Goal: Find specific page/section: Find specific page/section

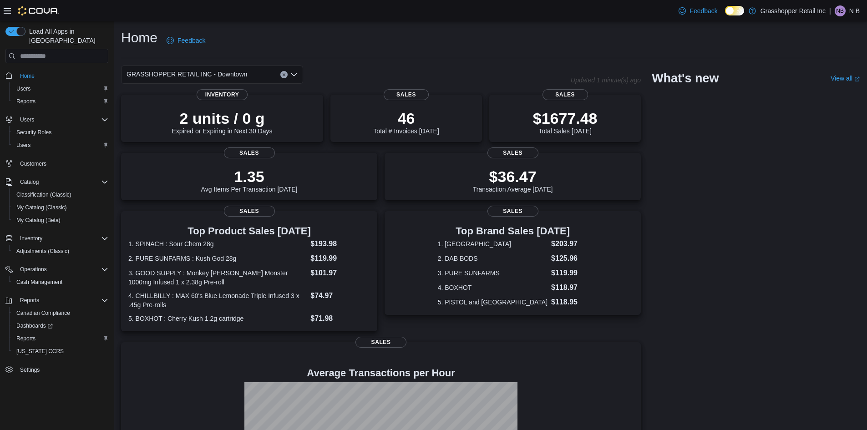
click at [292, 75] on icon "Open list of options" at bounding box center [293, 74] width 5 height 3
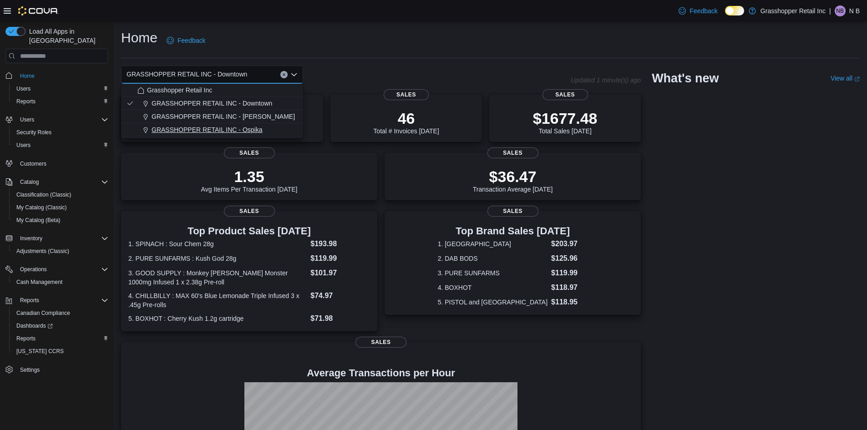
click at [261, 128] on span "GRASSHOPPER RETAIL INC - Ospika" at bounding box center [207, 129] width 111 height 9
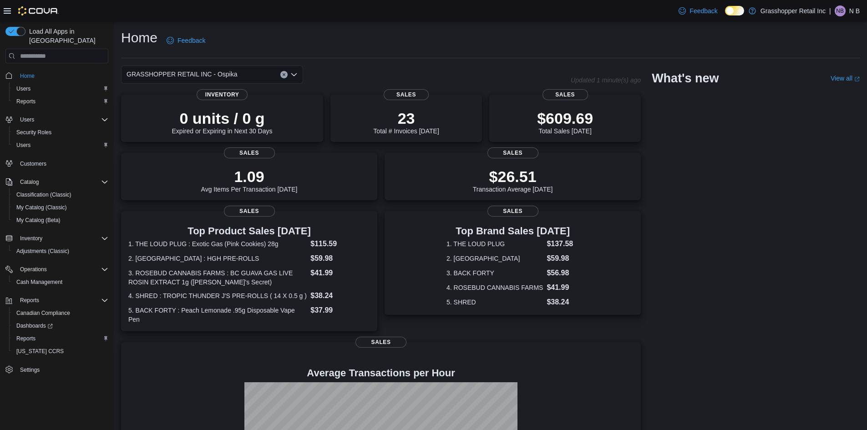
click at [296, 77] on icon "Open list of options" at bounding box center [293, 74] width 7 height 7
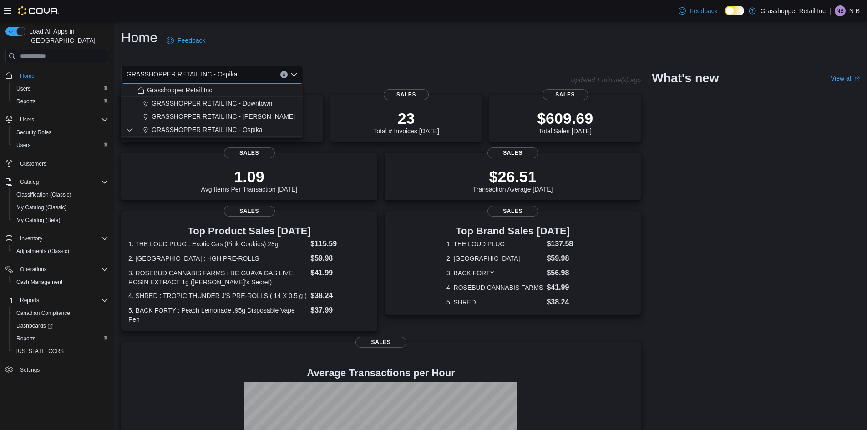
click at [763, 160] on div "GRASSHOPPER RETAIL INC - Ospika Combo box. Selected. GRASSHOPPER RETAIL INC - O…" at bounding box center [490, 296] width 738 height 460
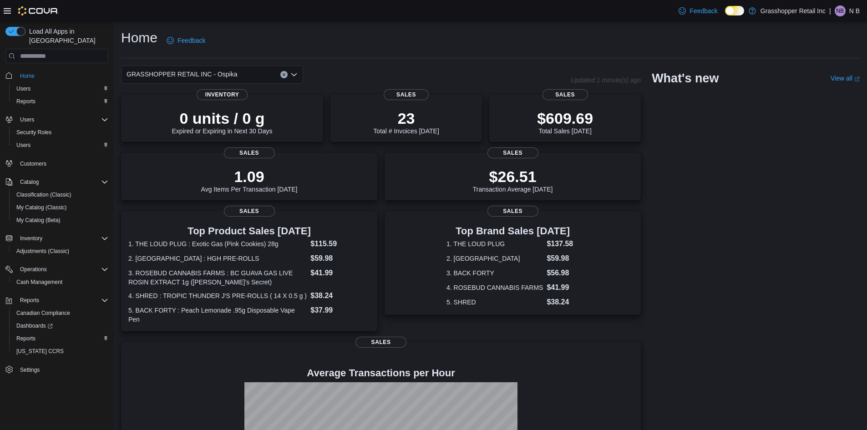
click at [297, 71] on icon "Open list of options" at bounding box center [293, 74] width 7 height 7
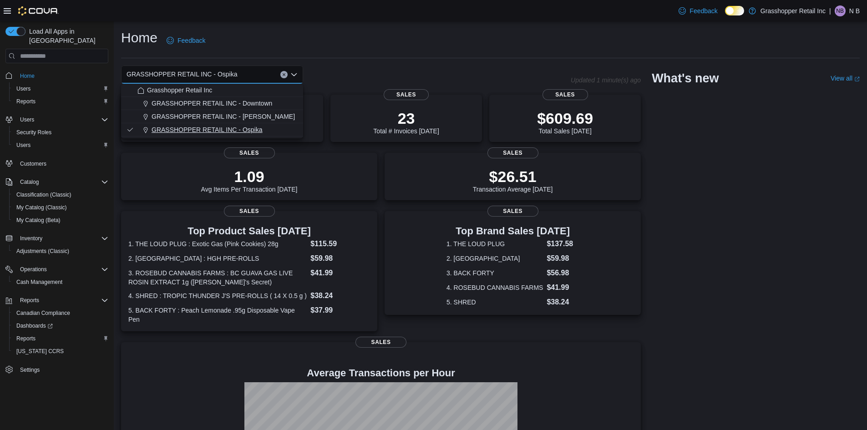
click at [263, 126] on div "GRASSHOPPER RETAIL INC - Ospika" at bounding box center [217, 129] width 160 height 9
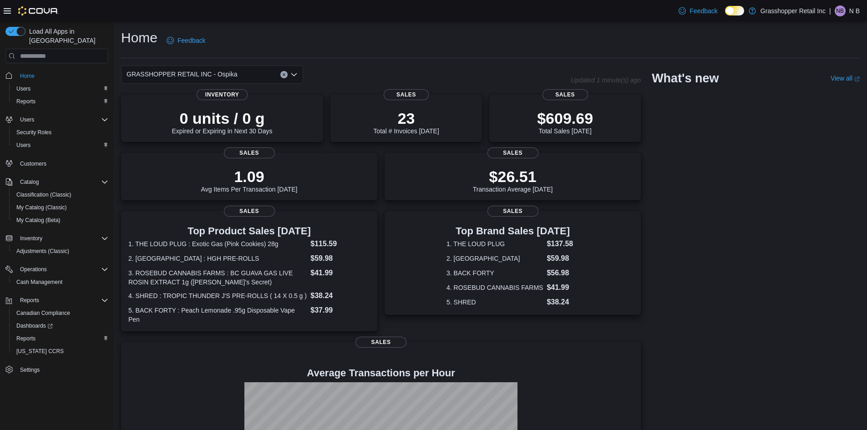
click at [297, 71] on icon "Open list of options" at bounding box center [293, 74] width 7 height 7
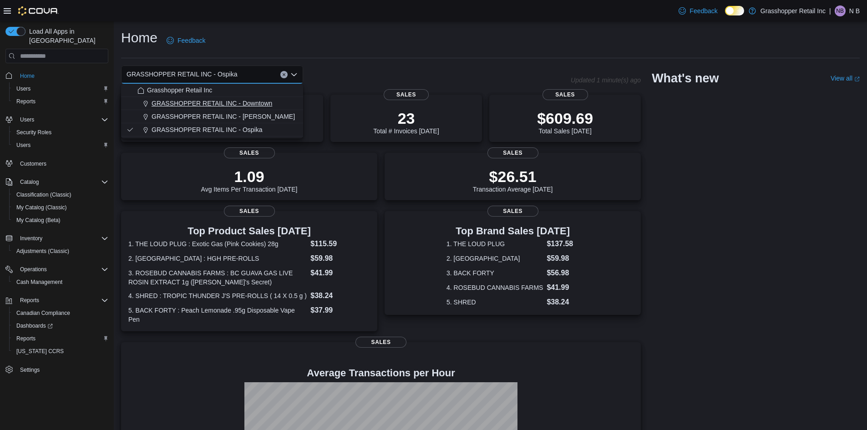
click at [265, 101] on span "GRASSHOPPER RETAIL INC - Downtown" at bounding box center [212, 103] width 121 height 9
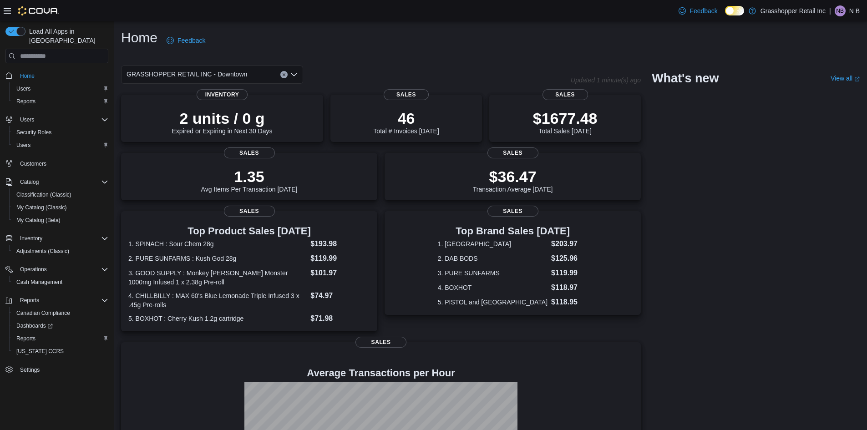
click at [294, 76] on icon "Open list of options" at bounding box center [293, 74] width 5 height 3
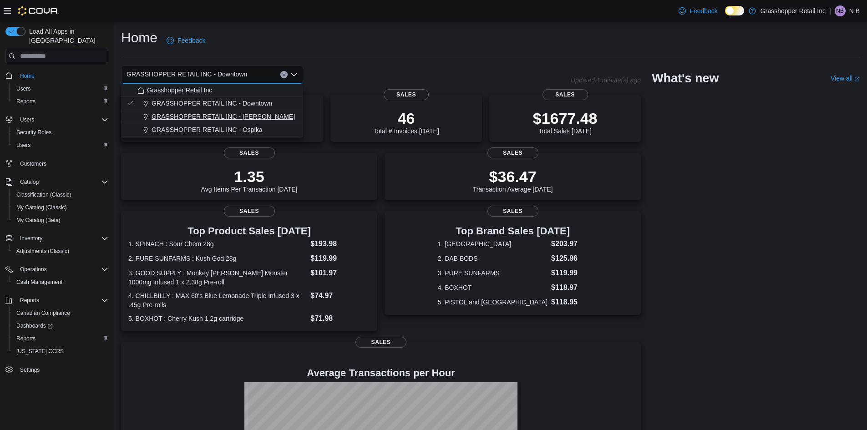
click at [267, 115] on div "GRASSHOPPER RETAIL INC - [PERSON_NAME]" at bounding box center [217, 116] width 160 height 9
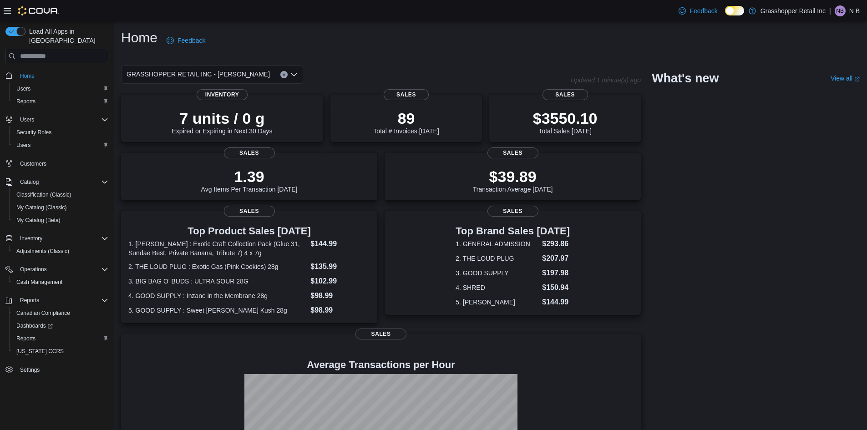
click at [294, 77] on icon "Open list of options" at bounding box center [293, 74] width 7 height 7
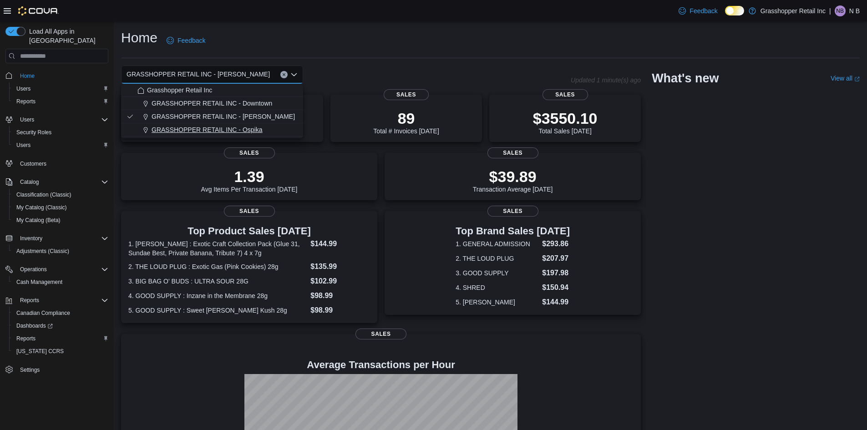
click at [250, 128] on span "GRASSHOPPER RETAIL INC - Ospika" at bounding box center [207, 129] width 111 height 9
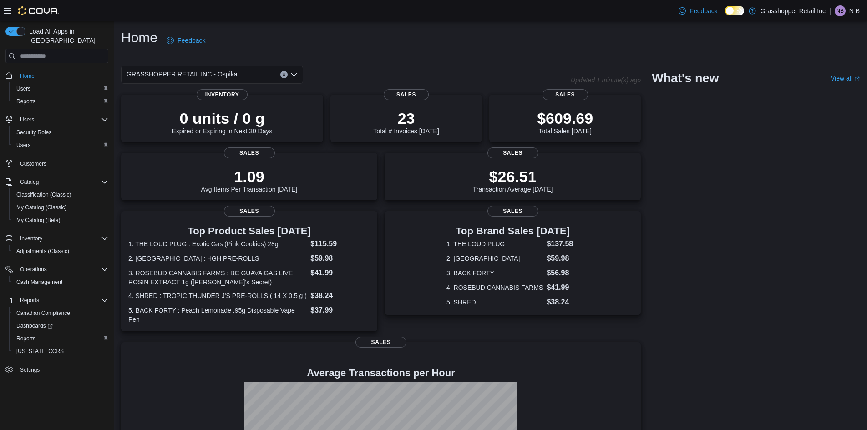
click at [294, 75] on icon "Open list of options" at bounding box center [293, 74] width 5 height 3
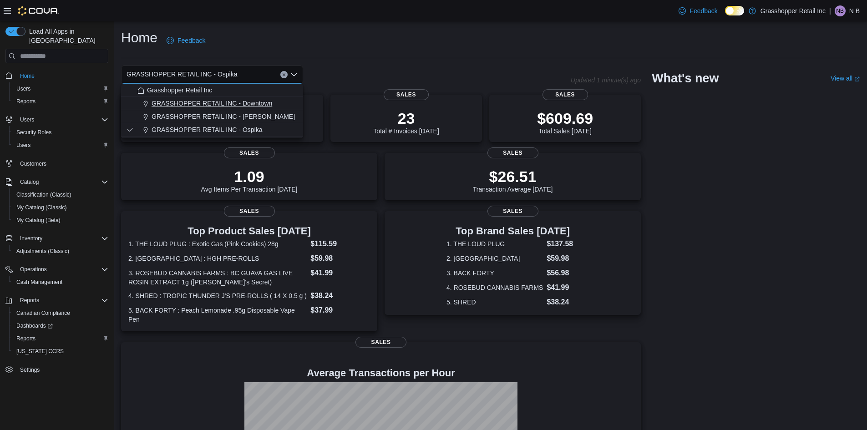
click at [267, 101] on span "GRASSHOPPER RETAIL INC - Downtown" at bounding box center [212, 103] width 121 height 9
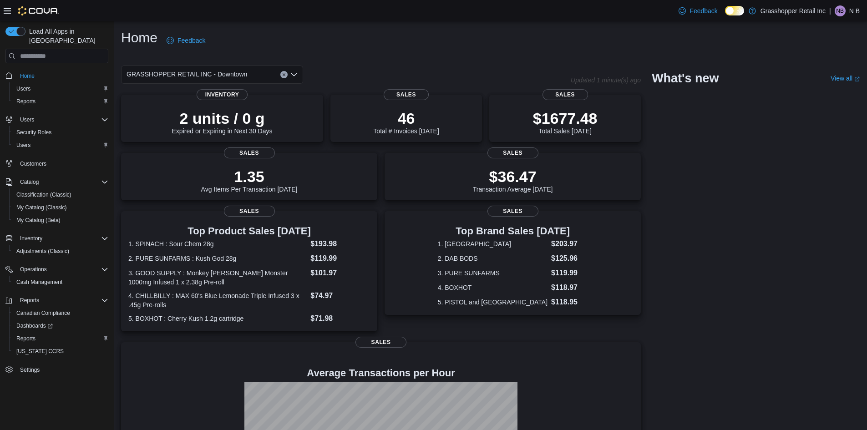
click at [294, 75] on icon "Open list of options" at bounding box center [293, 74] width 5 height 3
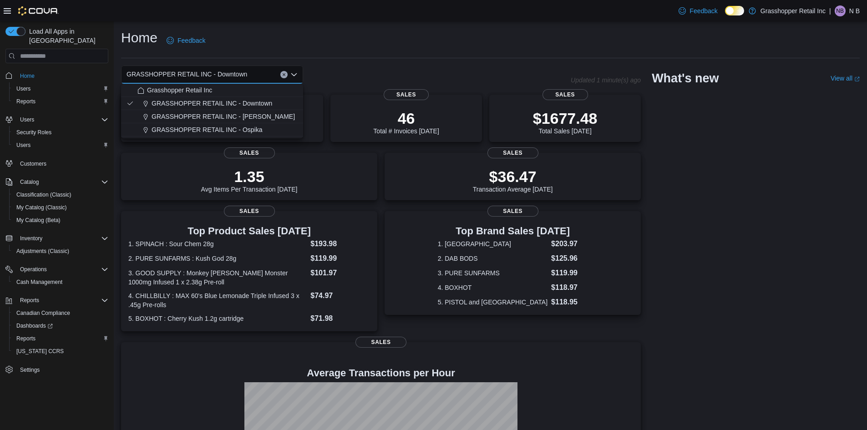
click at [308, 75] on div "GRASSHOPPER RETAIL INC - Downtown Combo box. Selected. GRASSHOPPER RETAIL INC -…" at bounding box center [346, 75] width 450 height 18
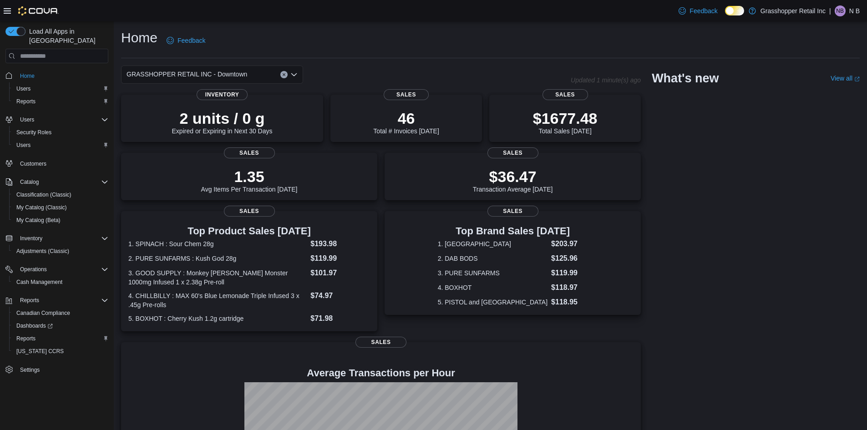
click at [294, 72] on icon "Open list of options" at bounding box center [293, 74] width 7 height 7
